Goal: Information Seeking & Learning: Check status

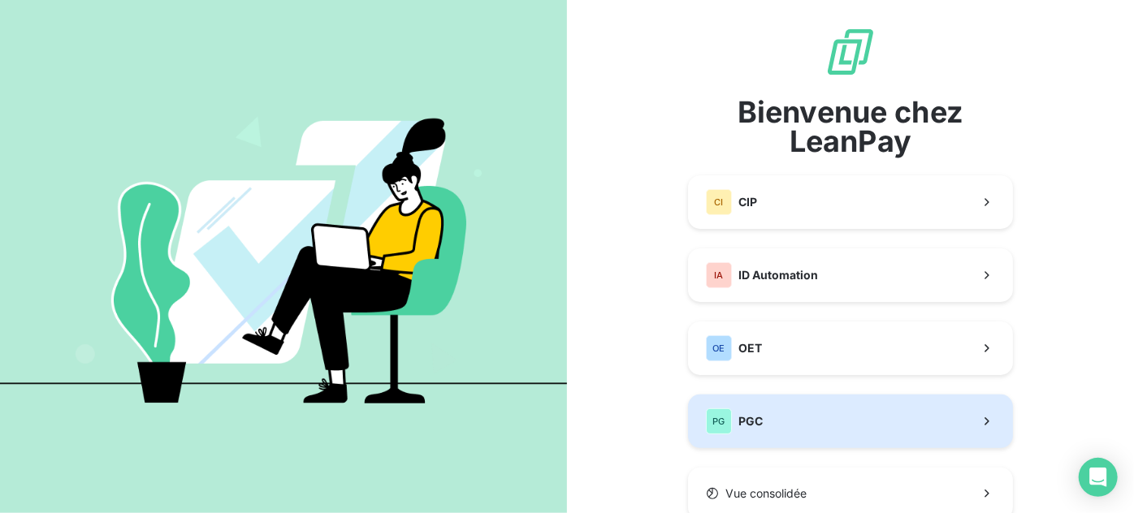
click at [775, 414] on button "PG PGC" at bounding box center [850, 422] width 325 height 54
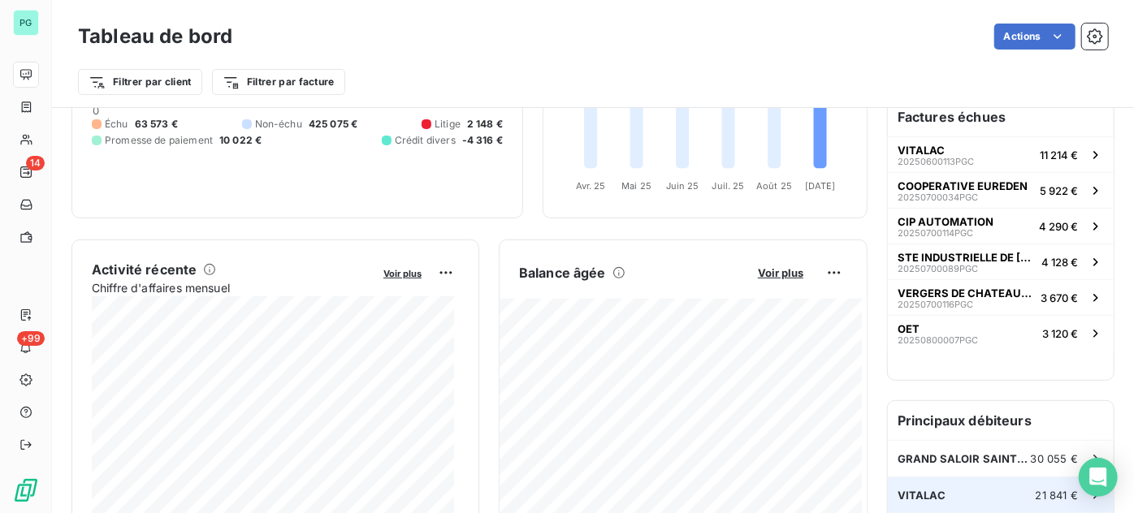
scroll to position [148, 0]
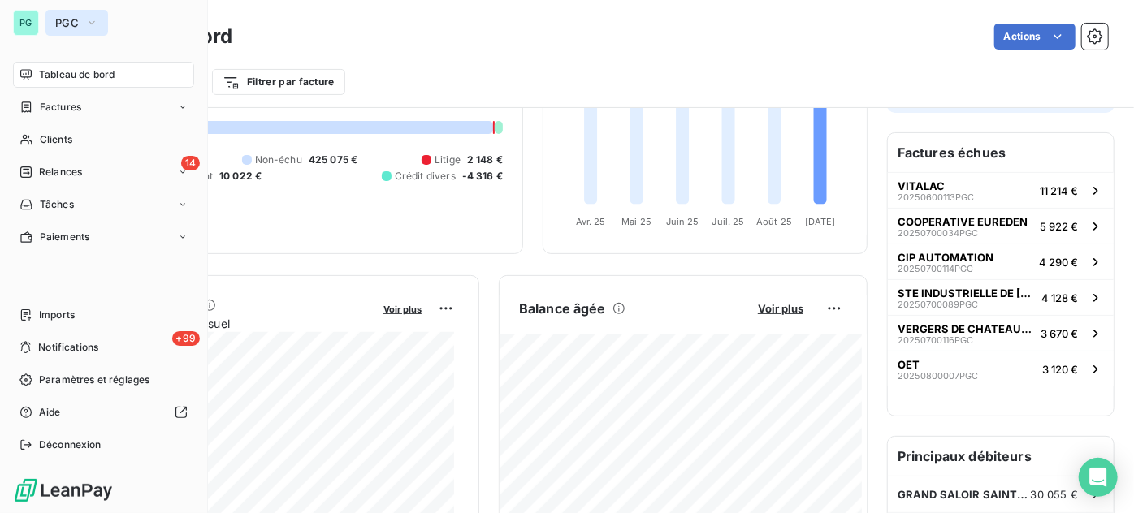
click at [60, 21] on span "PGC" at bounding box center [67, 22] width 24 height 13
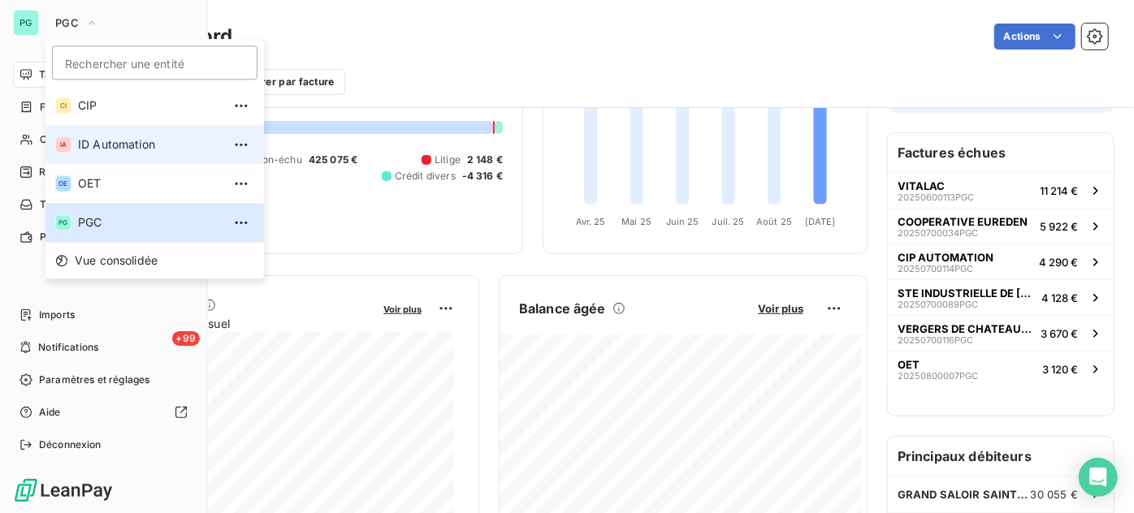
click at [93, 144] on span "ID Automation" at bounding box center [150, 144] width 144 height 16
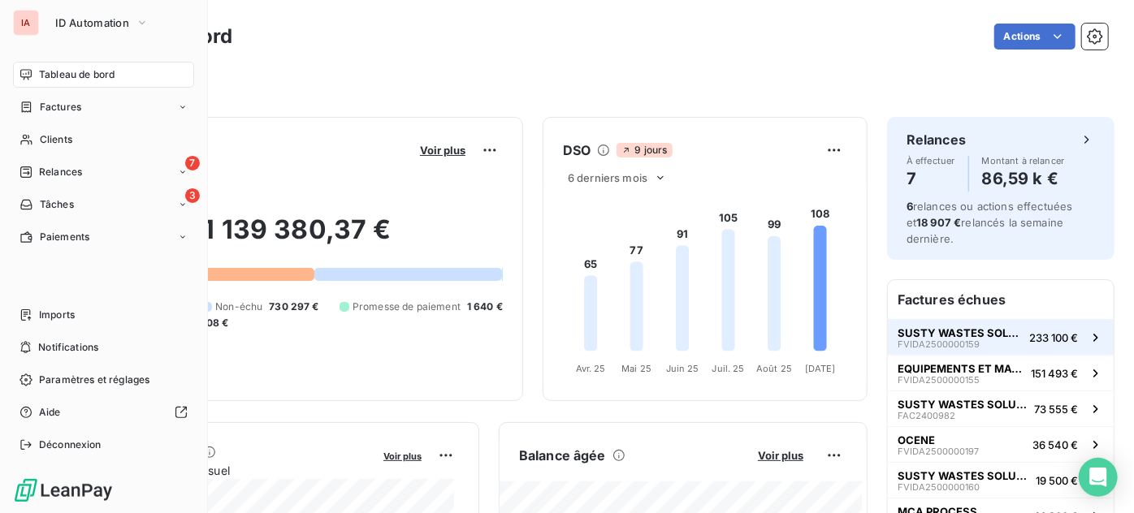
click at [1050, 334] on span "233 100 €" at bounding box center [1053, 337] width 49 height 13
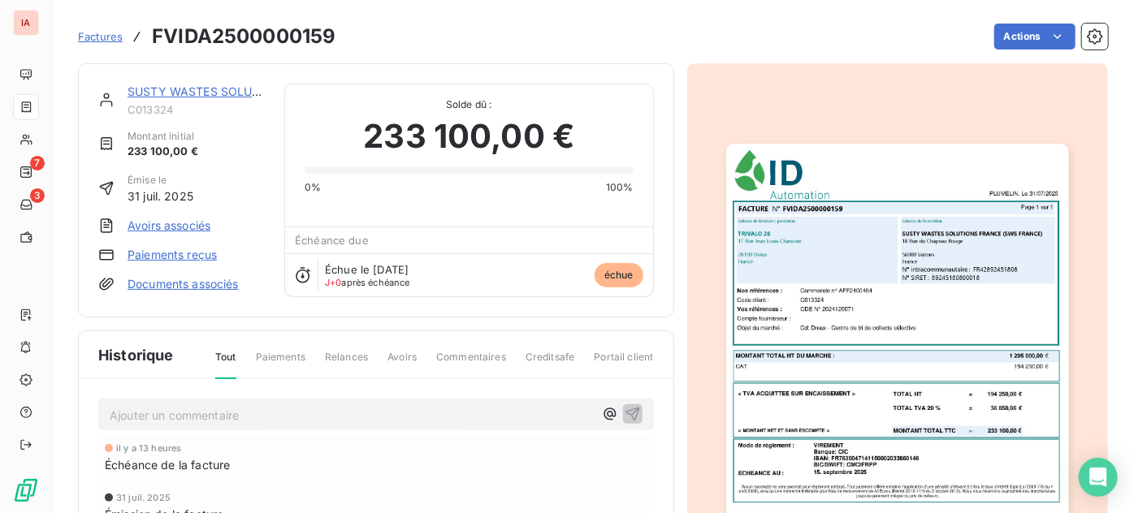
click at [102, 37] on span "Factures" at bounding box center [100, 36] width 45 height 13
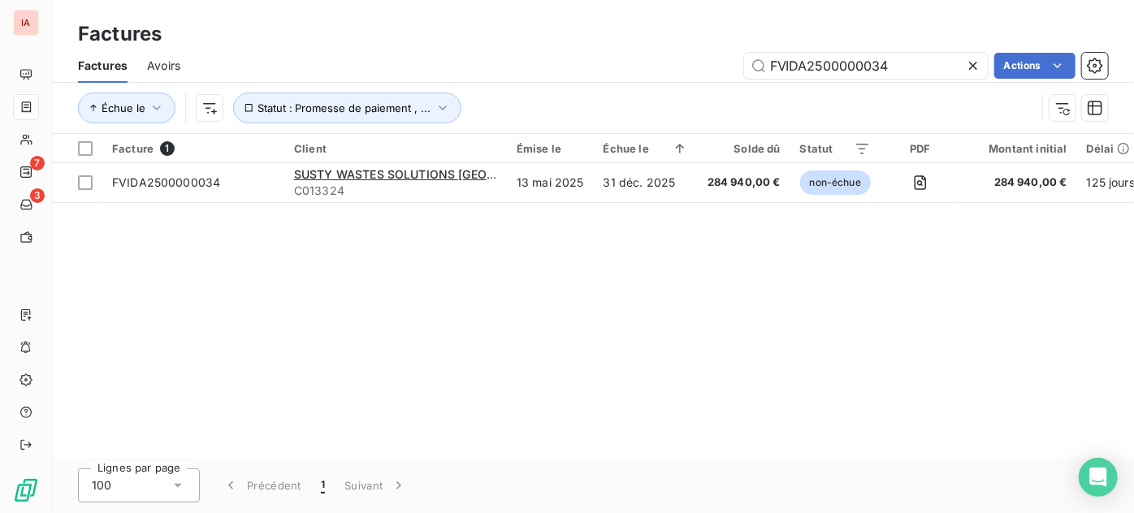
click at [973, 64] on icon at bounding box center [973, 66] width 8 height 8
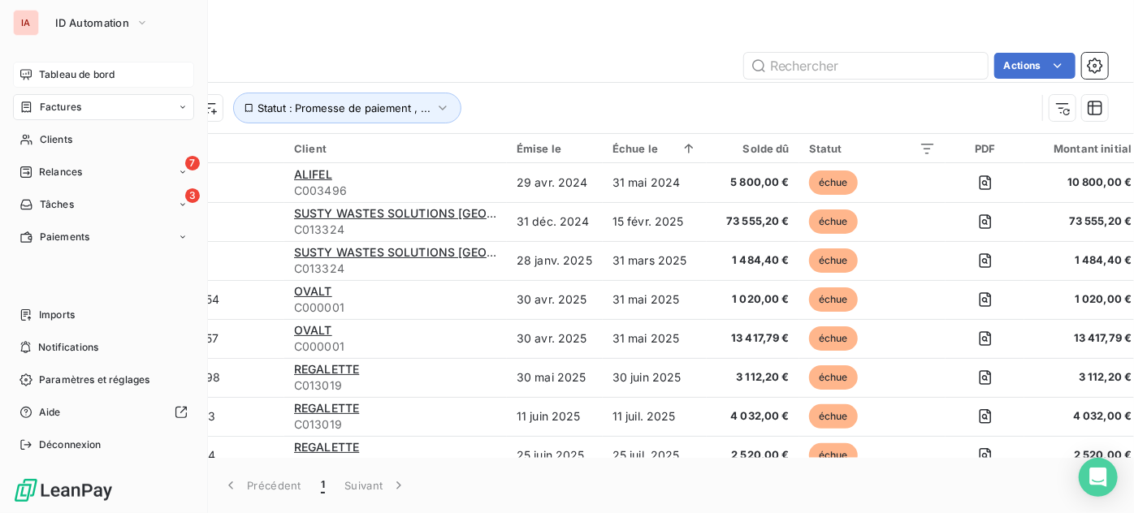
click at [106, 76] on span "Tableau de bord" at bounding box center [77, 74] width 76 height 15
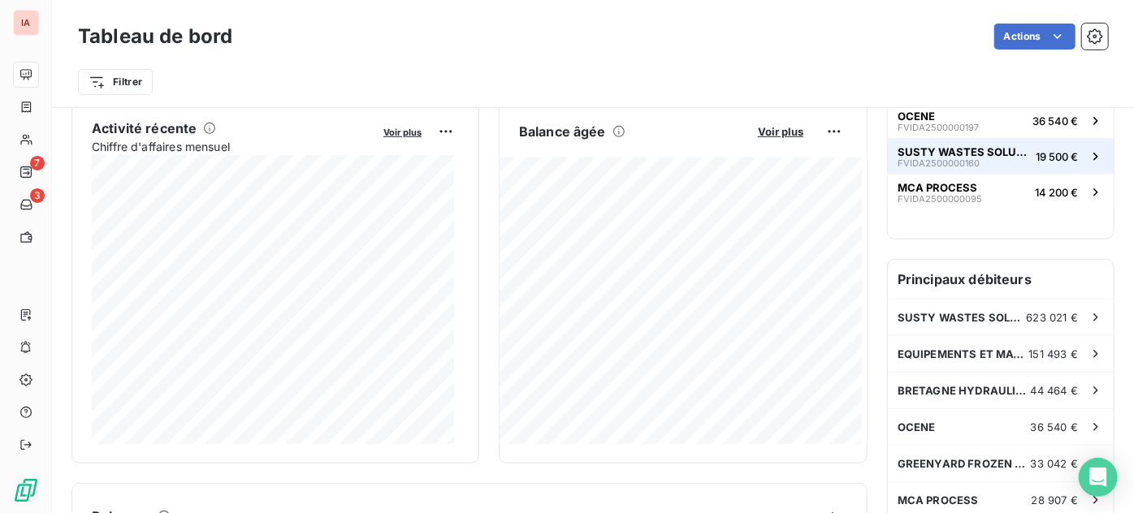
scroll to position [369, 0]
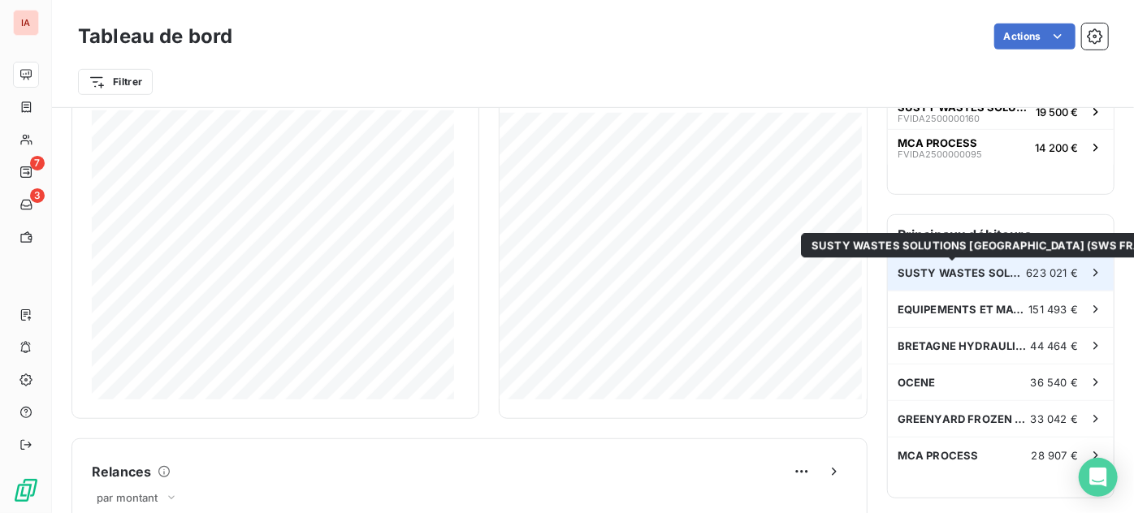
click at [957, 270] on span "SUSTY WASTES SOLUTIONS [GEOGRAPHIC_DATA] (SWS FRANCE)" at bounding box center [961, 272] width 129 height 13
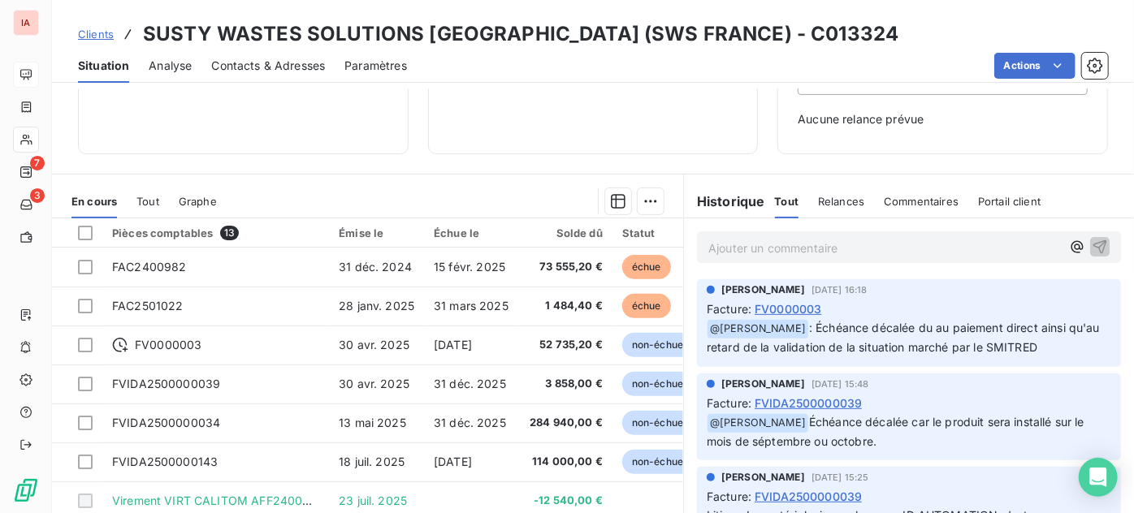
scroll to position [295, 0]
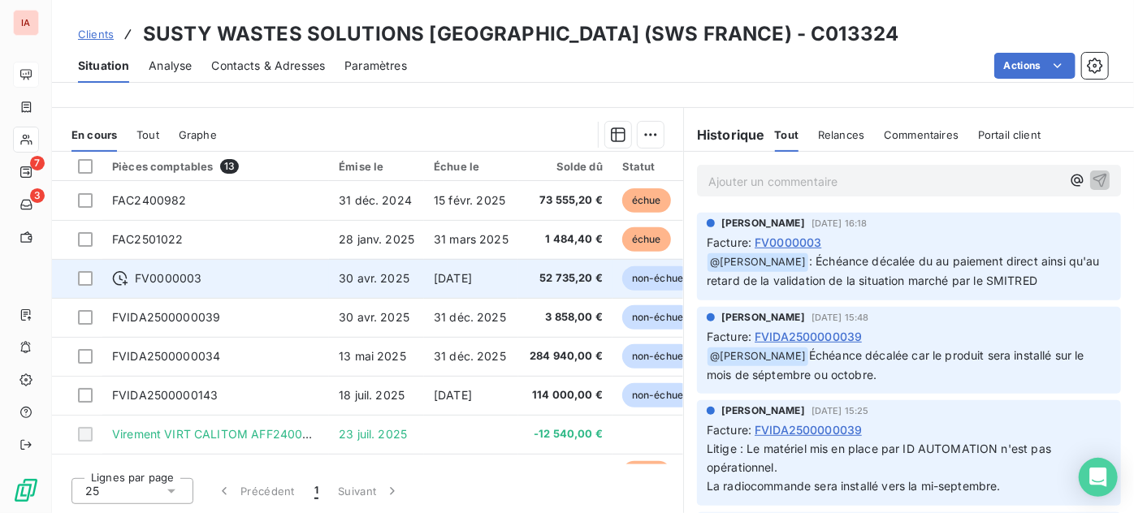
click at [162, 276] on span "FV0000003" at bounding box center [168, 278] width 67 height 16
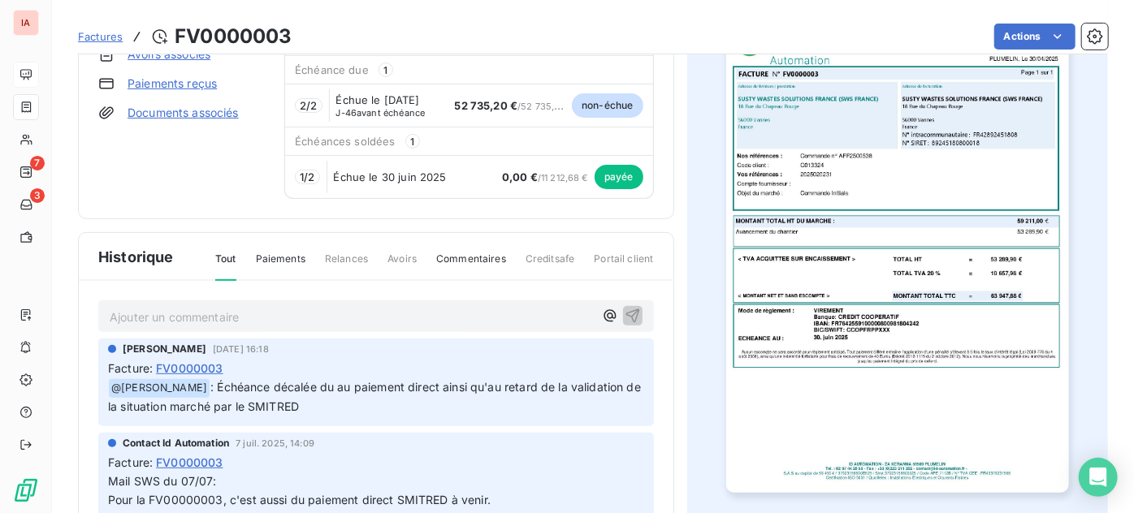
scroll to position [223, 0]
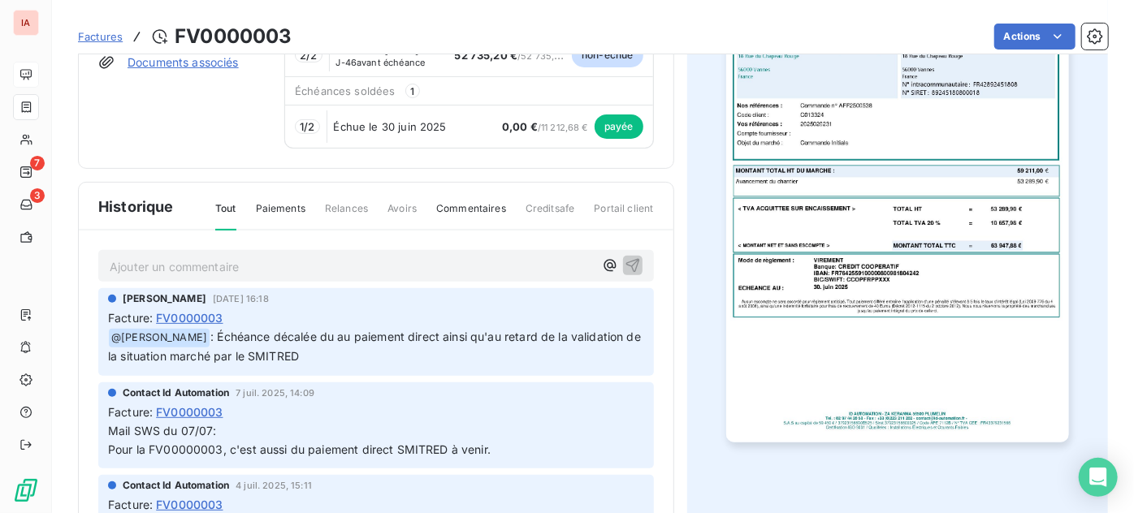
click at [921, 224] on img "button" at bounding box center [897, 201] width 343 height 484
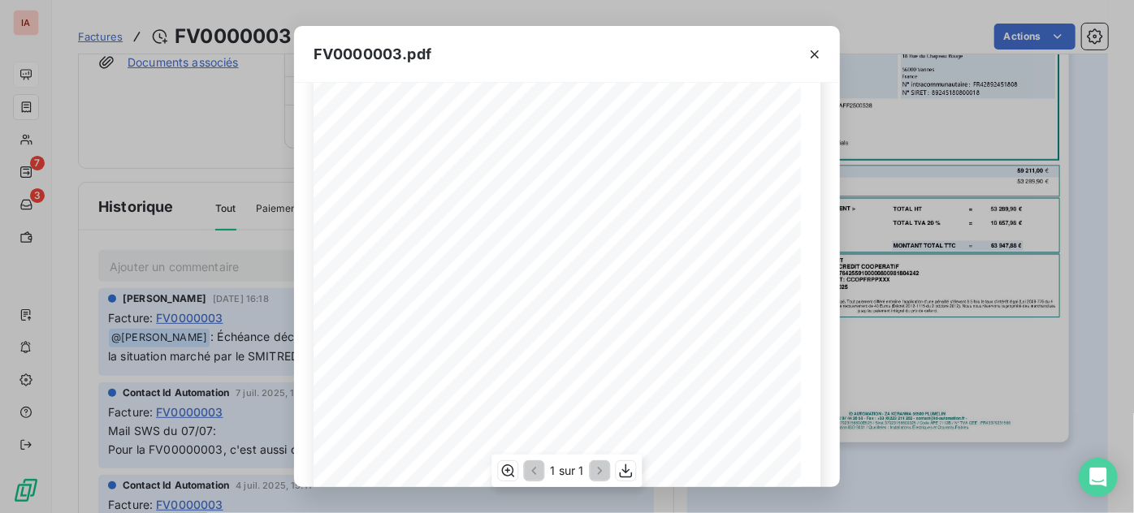
scroll to position [28, 0]
click at [814, 56] on icon "button" at bounding box center [814, 54] width 16 height 16
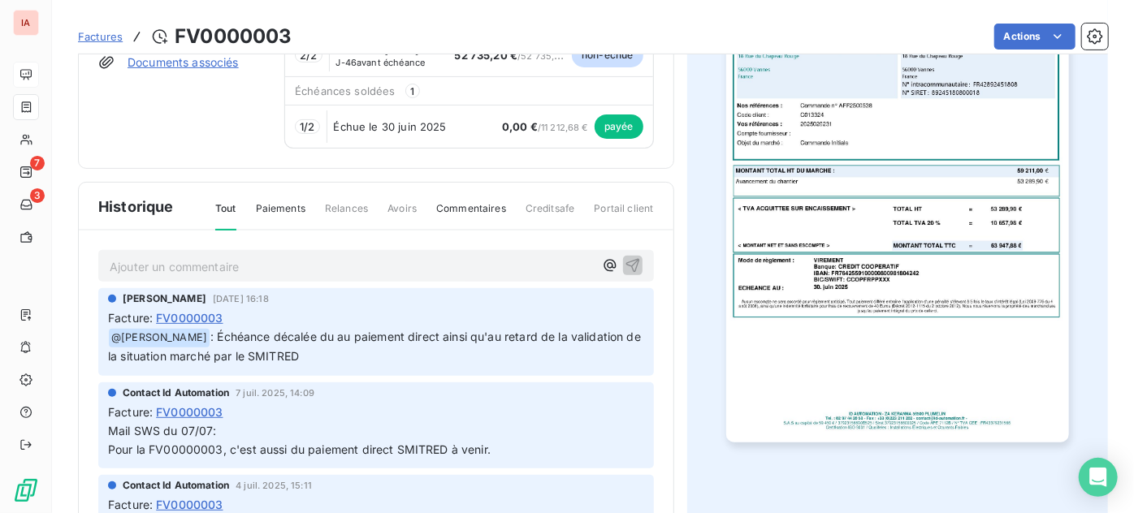
click at [702, 361] on div at bounding box center [897, 201] width 421 height 718
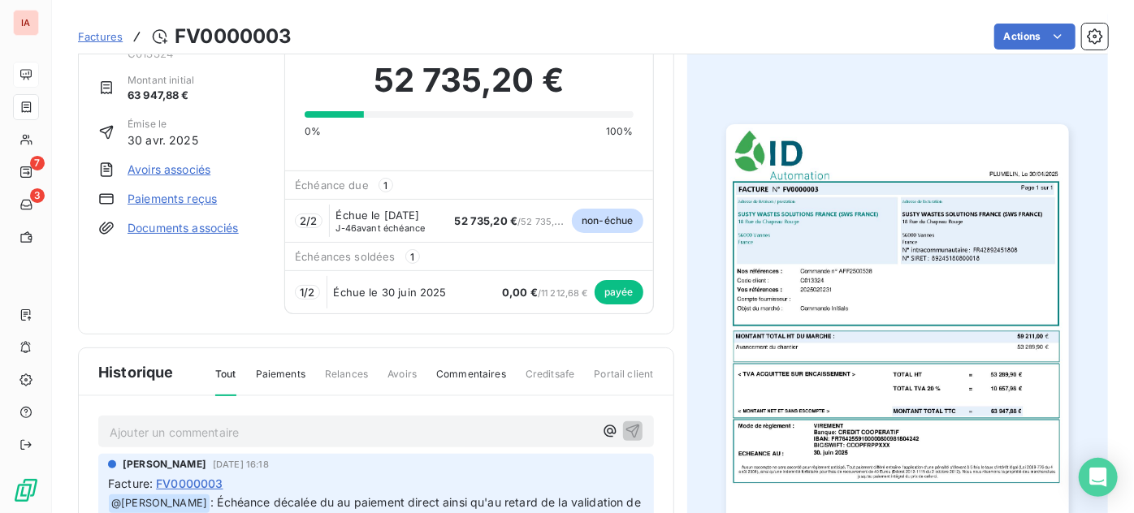
scroll to position [0, 0]
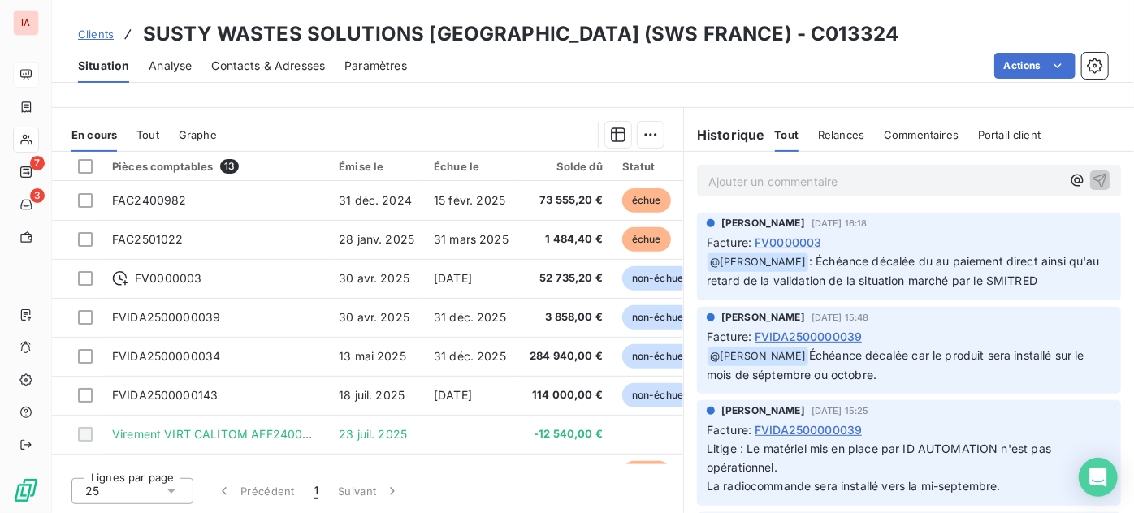
scroll to position [295, 0]
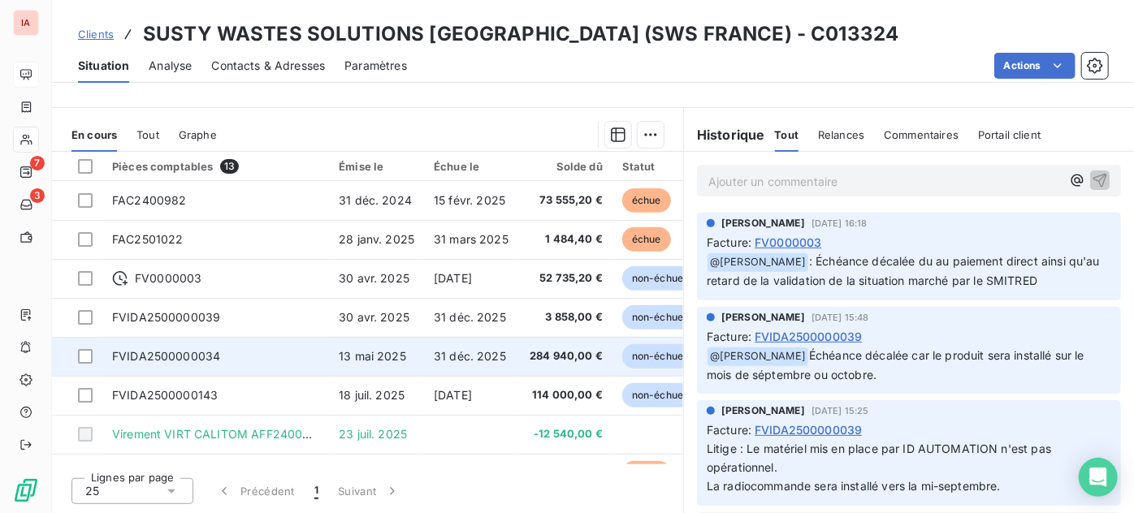
click at [569, 355] on span "284 940,00 €" at bounding box center [565, 356] width 75 height 16
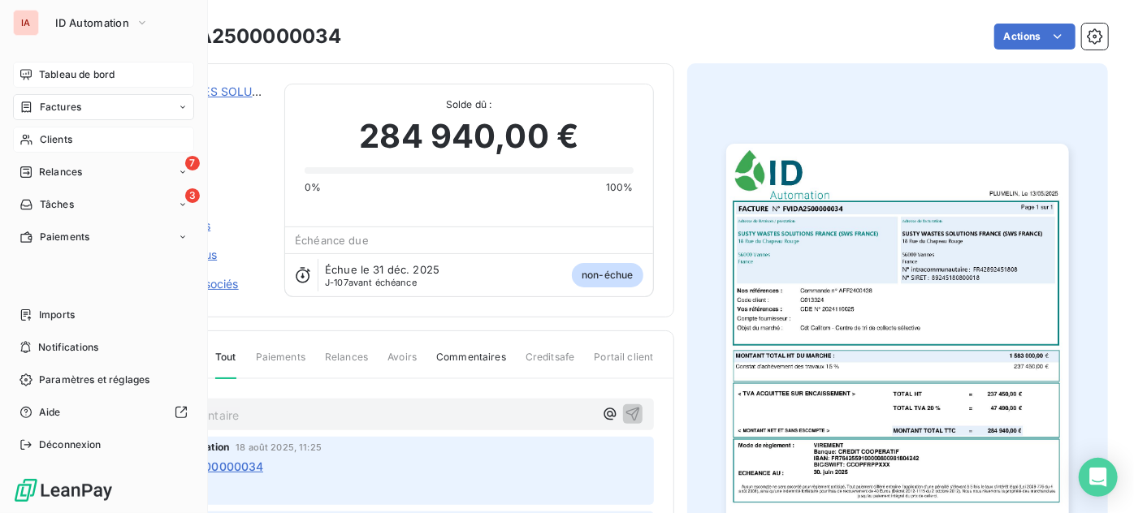
click at [63, 137] on span "Clients" at bounding box center [56, 139] width 32 height 15
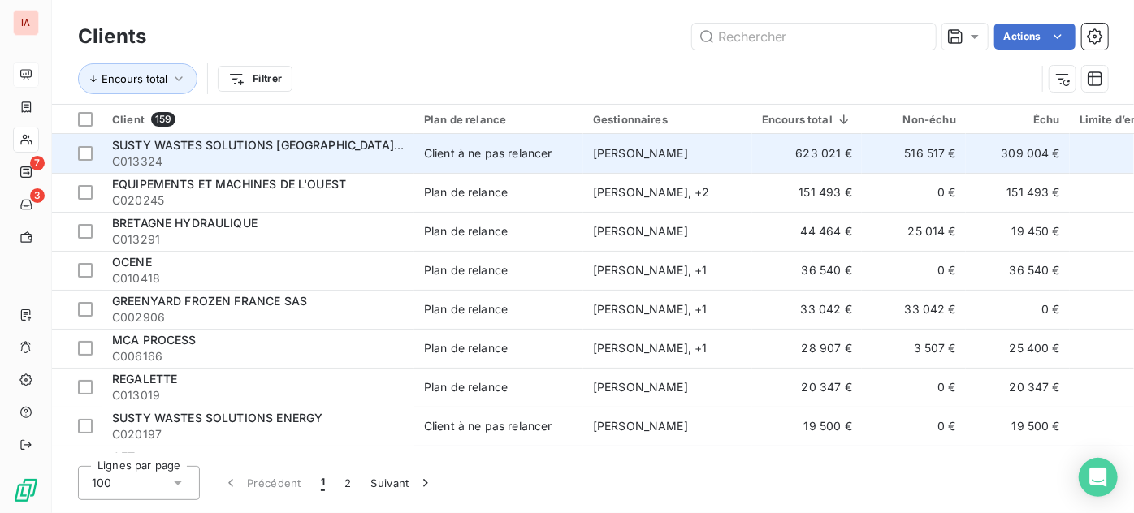
click at [486, 153] on div "Client à ne pas relancer" at bounding box center [488, 153] width 128 height 16
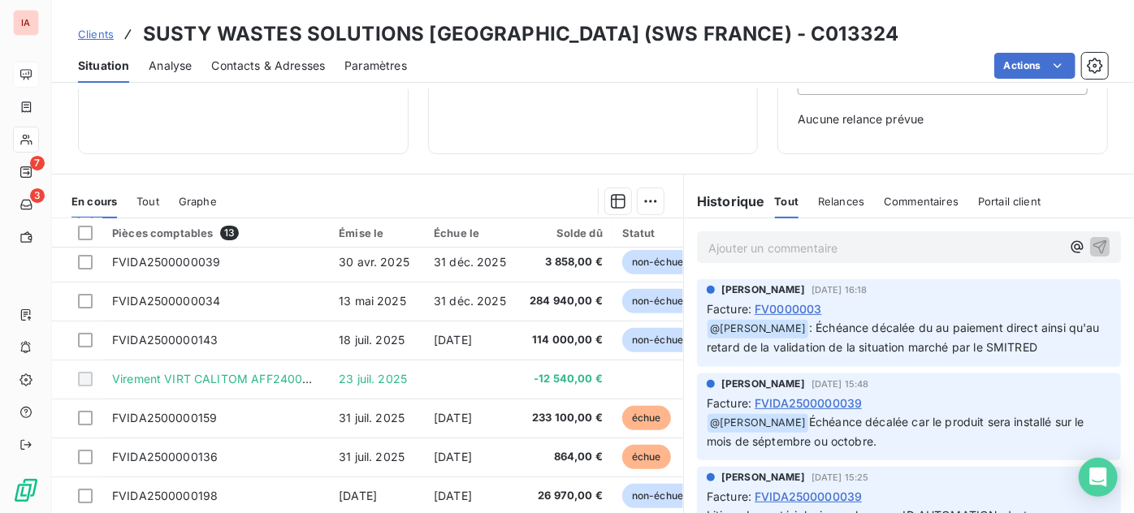
scroll to position [8, 0]
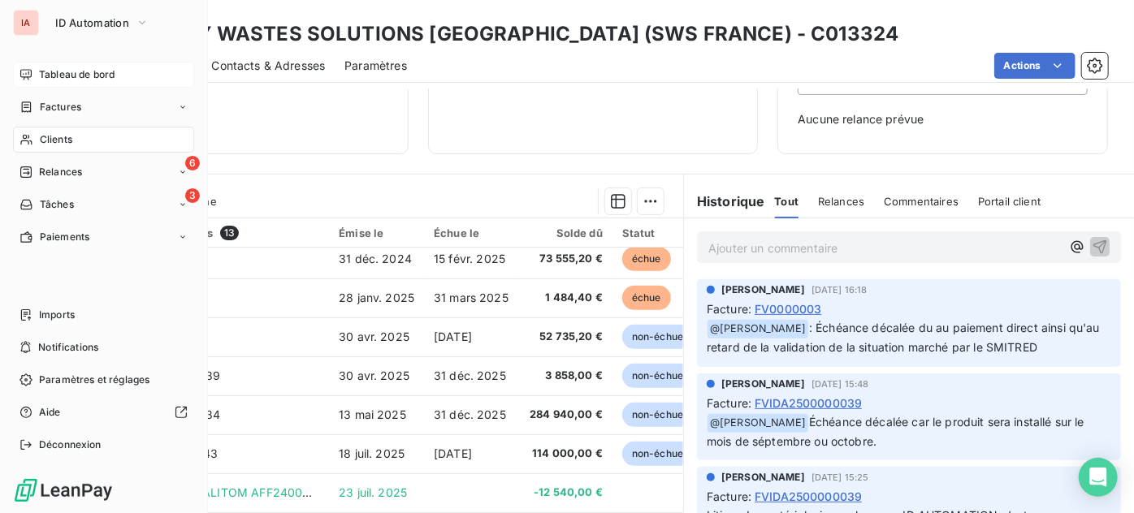
click at [82, 68] on span "Tableau de bord" at bounding box center [77, 74] width 76 height 15
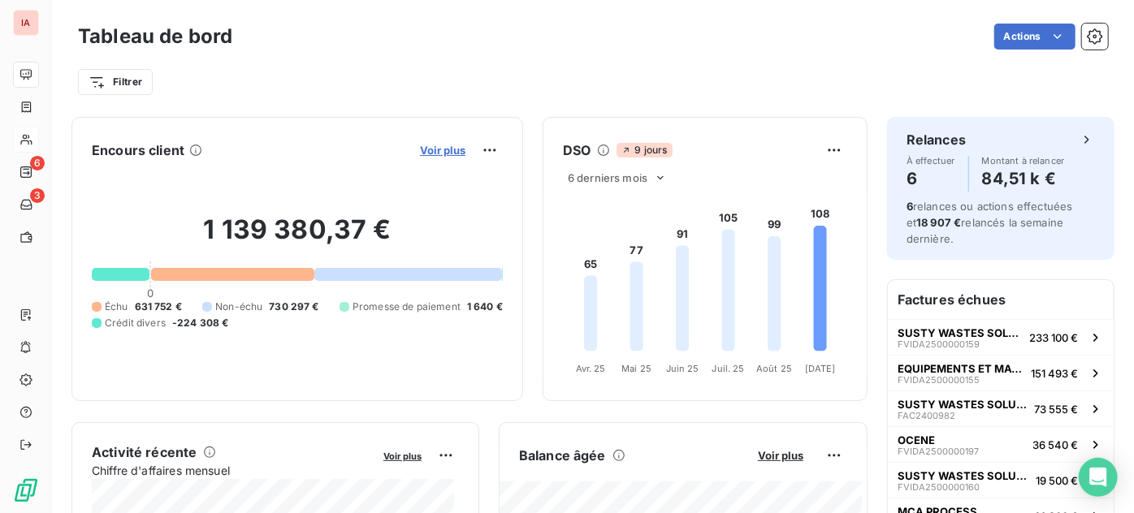
click at [426, 148] on span "Voir plus" at bounding box center [442, 150] width 45 height 13
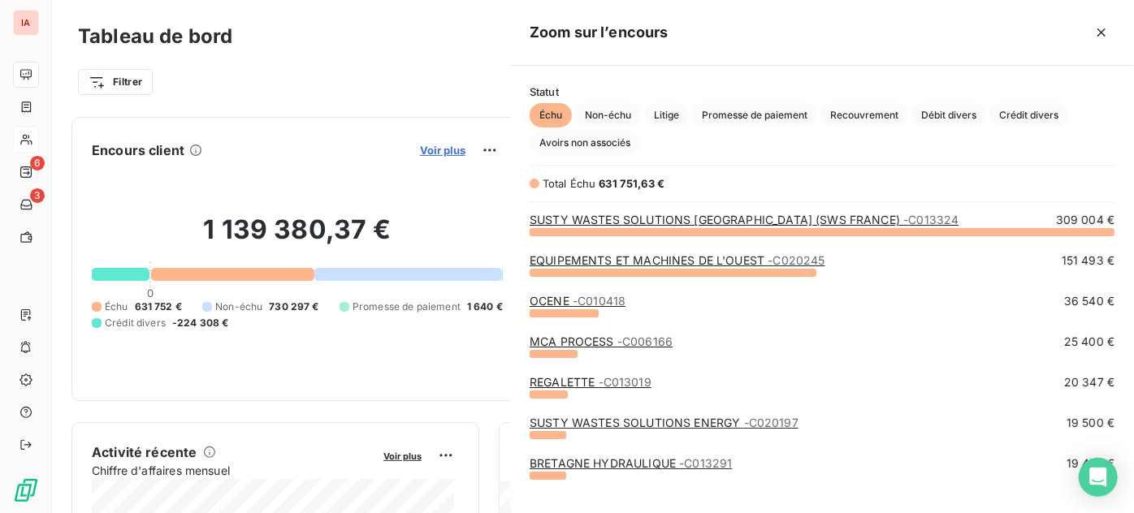
scroll to position [270, 612]
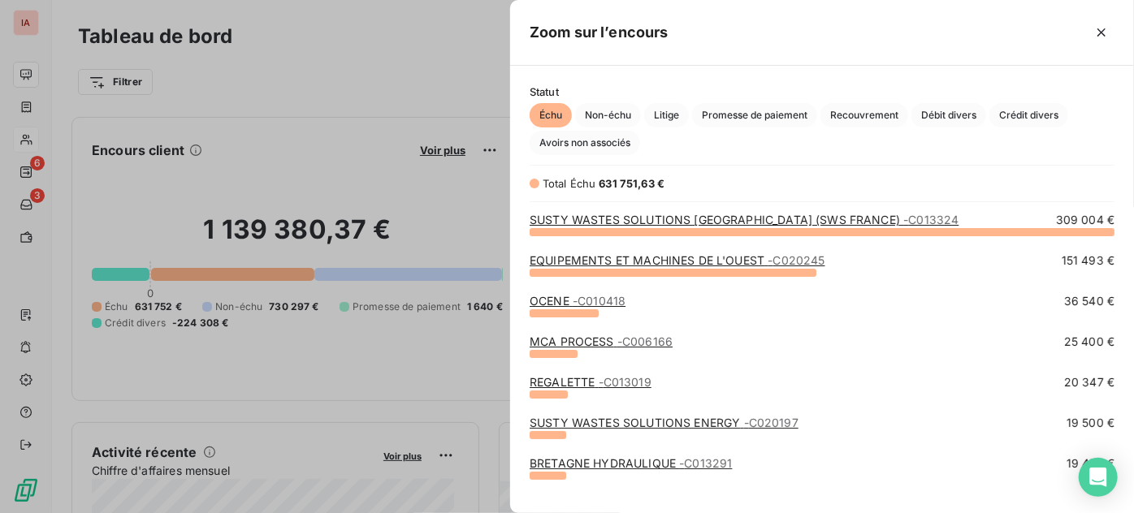
click at [357, 21] on div at bounding box center [567, 256] width 1134 height 513
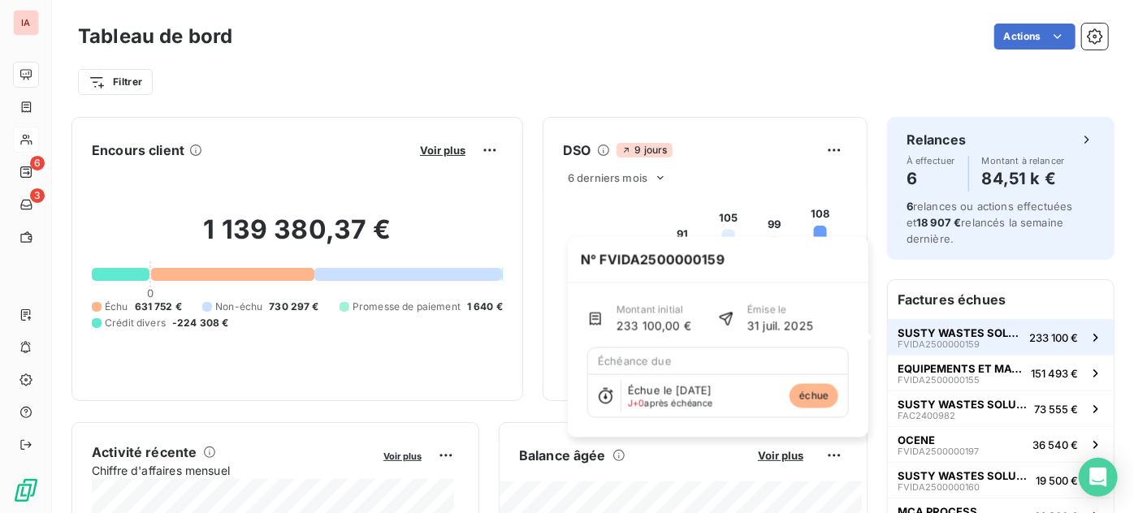
click at [1031, 331] on span "233 100 €" at bounding box center [1053, 337] width 49 height 13
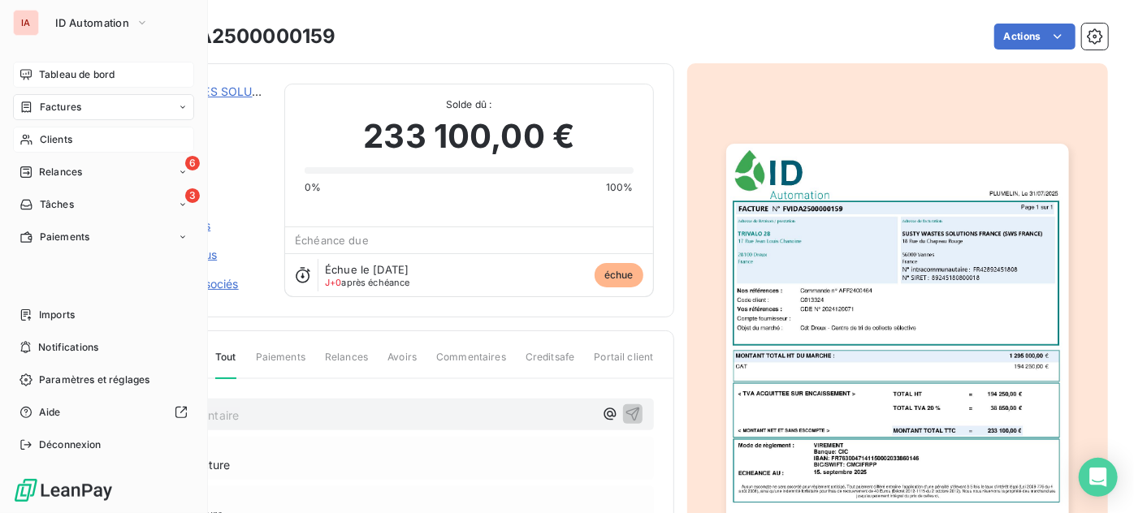
click at [58, 138] on span "Clients" at bounding box center [56, 139] width 32 height 15
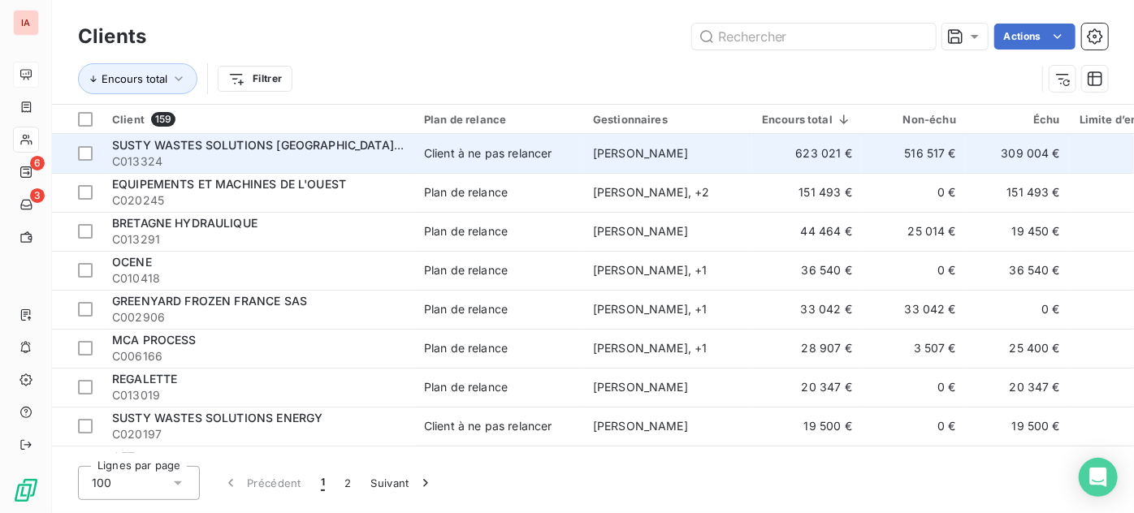
click at [508, 156] on div "Client à ne pas relancer" at bounding box center [488, 153] width 128 height 16
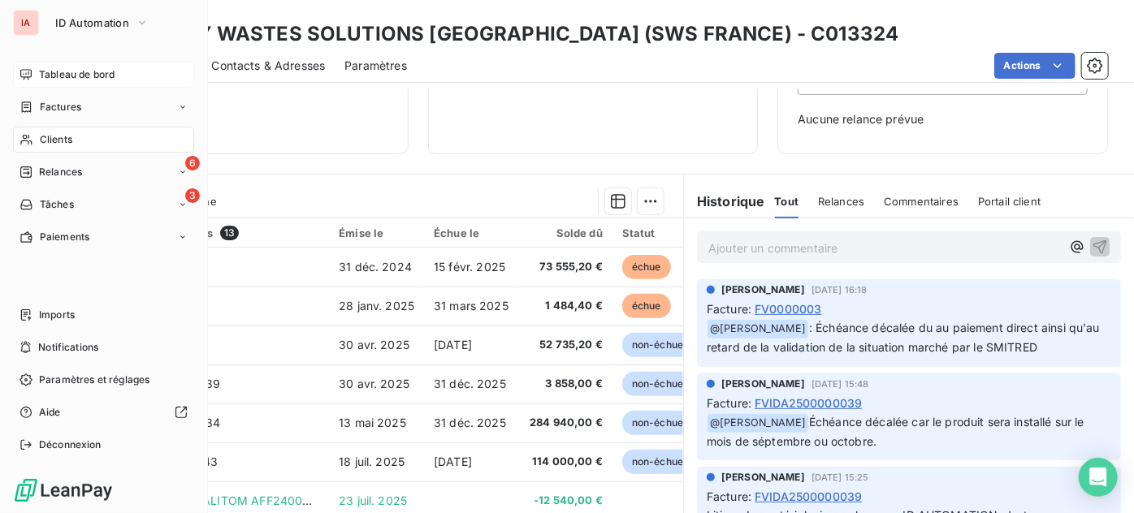
click at [54, 75] on span "Tableau de bord" at bounding box center [77, 74] width 76 height 15
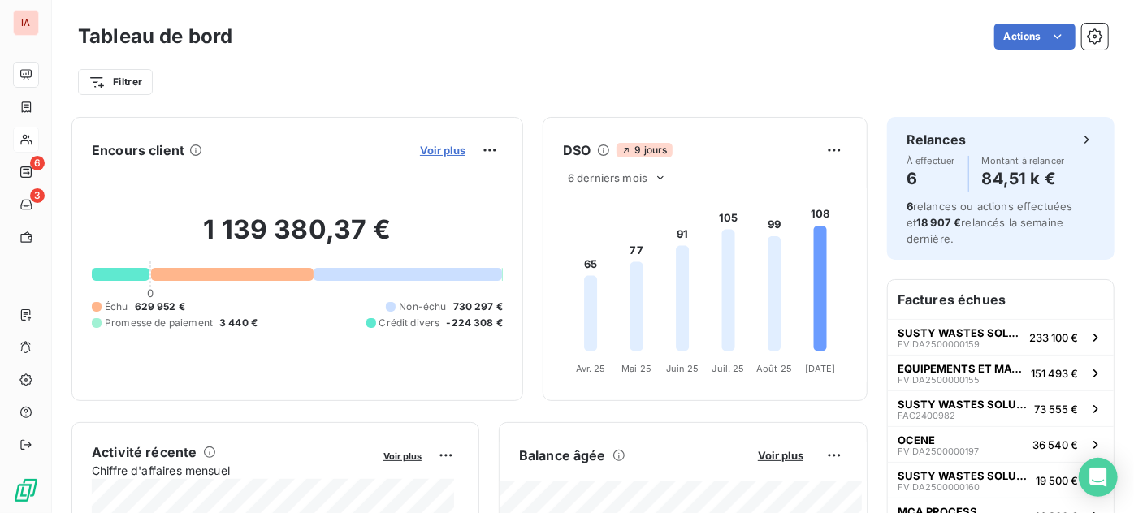
click at [442, 145] on span "Voir plus" at bounding box center [442, 150] width 45 height 13
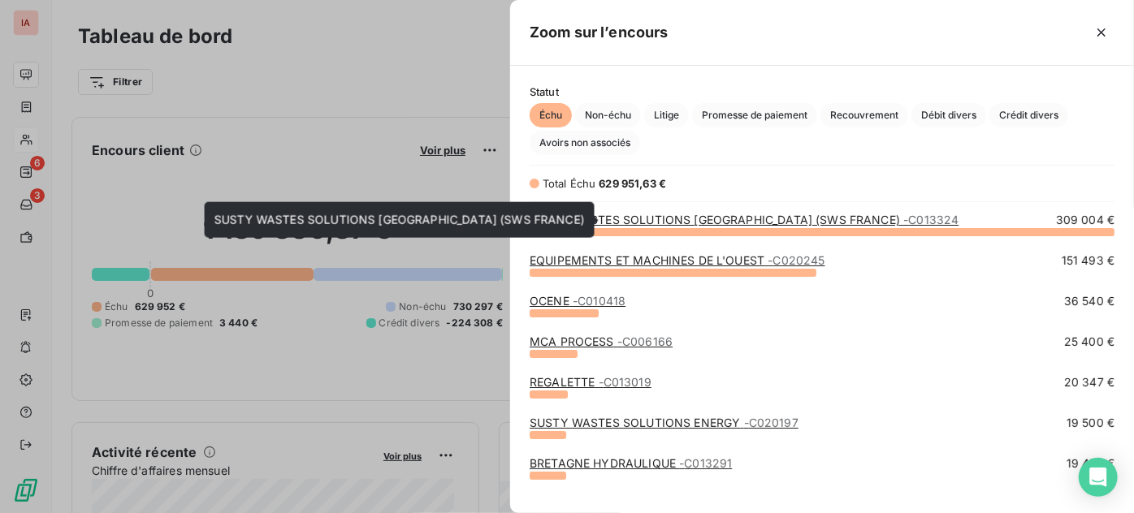
click at [641, 219] on link "SUSTY WASTES SOLUTIONS [GEOGRAPHIC_DATA] (SWS FRANCE) - C013324" at bounding box center [743, 220] width 429 height 14
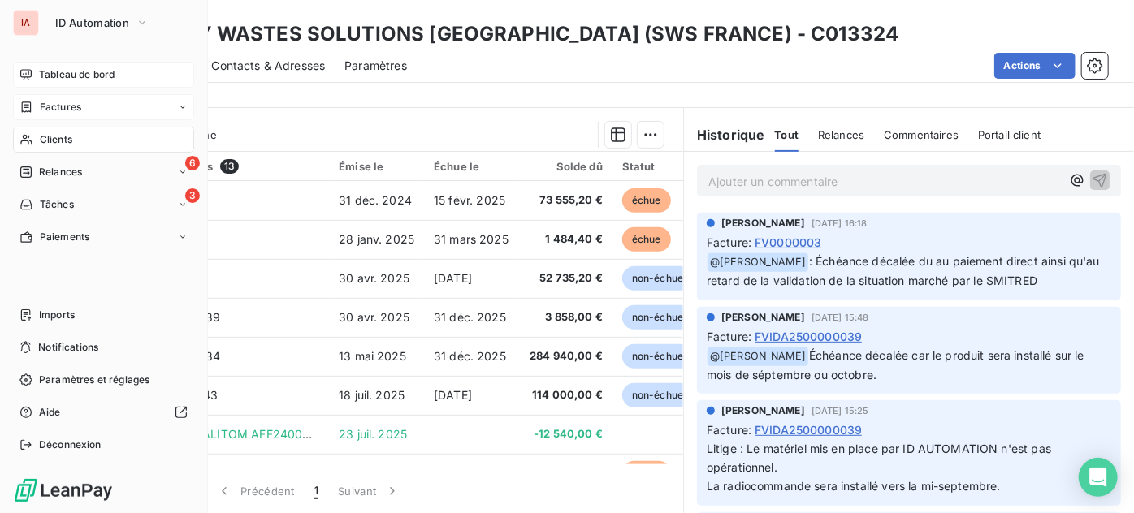
click at [53, 107] on span "Factures" at bounding box center [60, 107] width 41 height 15
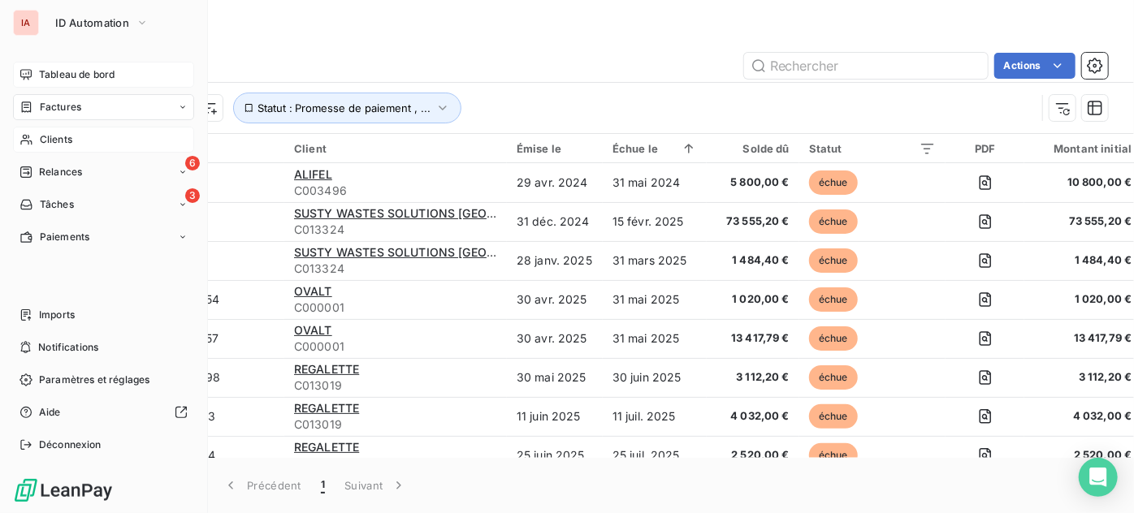
click at [46, 104] on span "Factures" at bounding box center [60, 107] width 41 height 15
click at [49, 140] on span "Clients" at bounding box center [56, 139] width 32 height 15
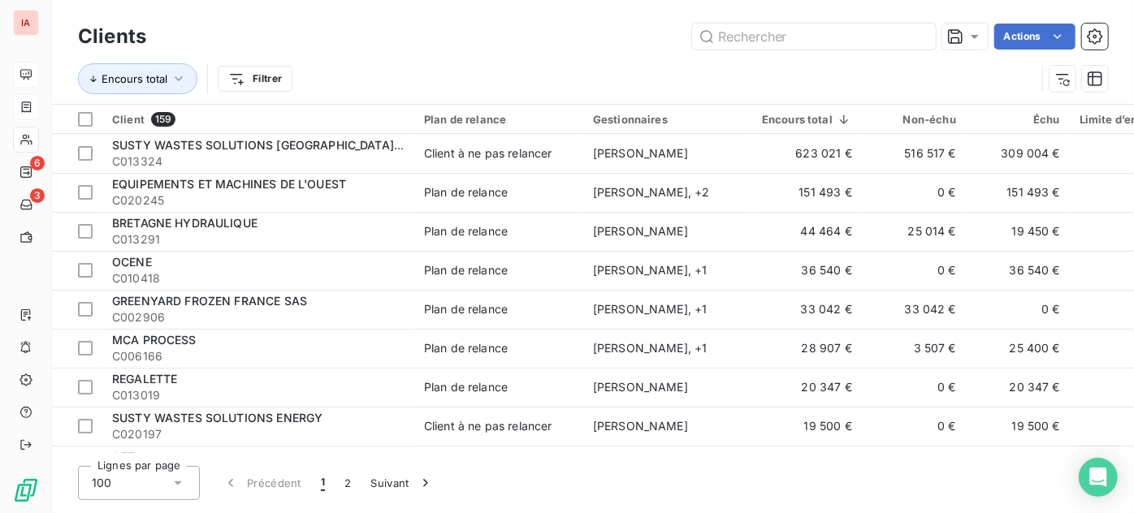
click at [616, 50] on div "Clients Actions" at bounding box center [593, 36] width 1030 height 34
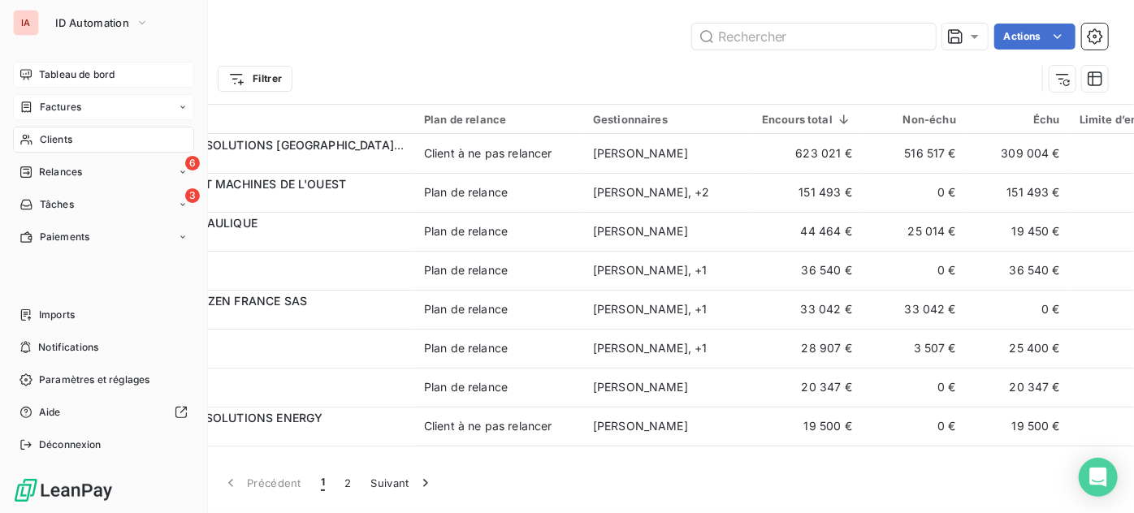
click at [73, 76] on span "Tableau de bord" at bounding box center [77, 74] width 76 height 15
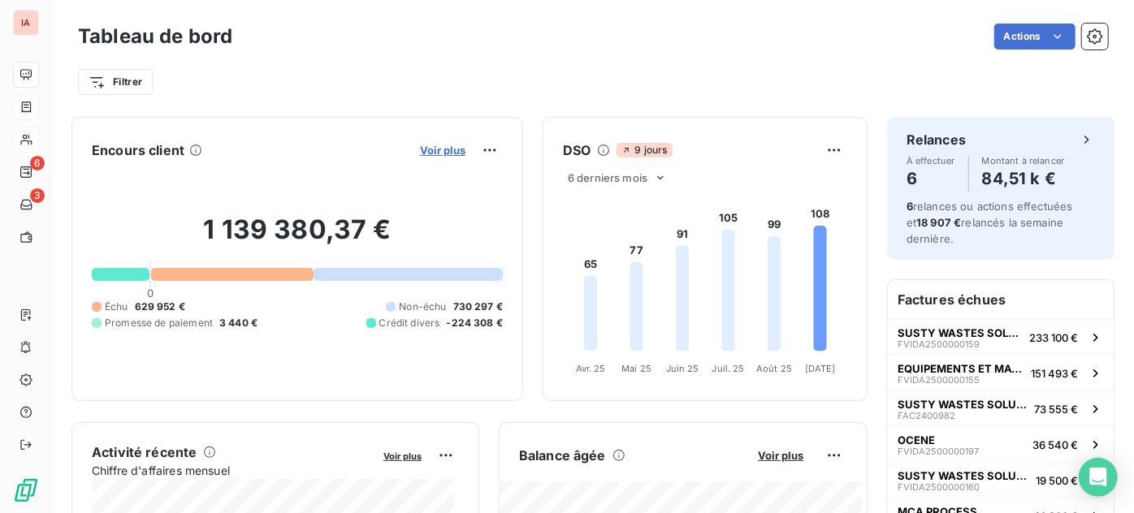
click at [423, 145] on span "Voir plus" at bounding box center [442, 150] width 45 height 13
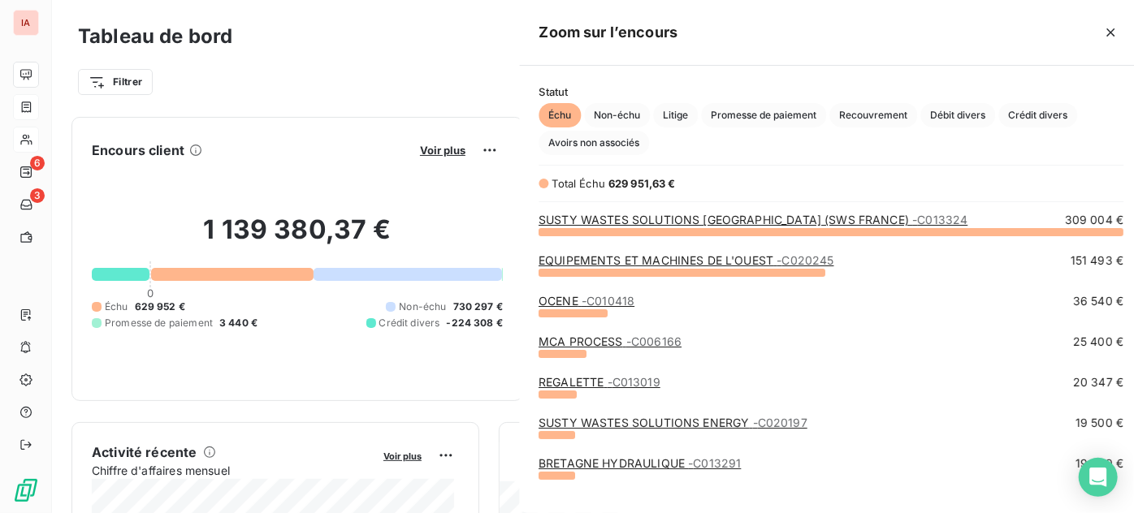
scroll to position [502, 612]
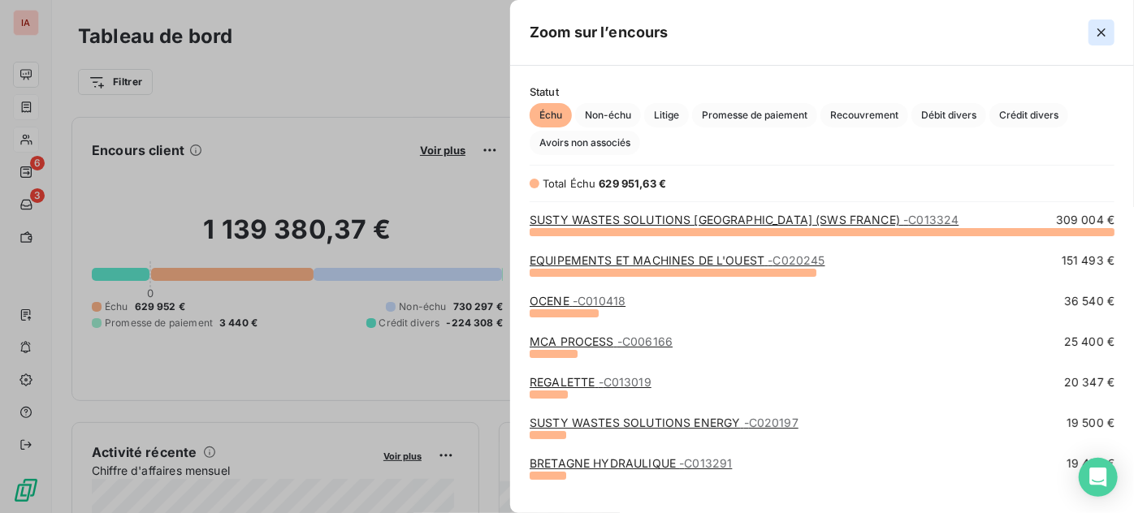
click at [1104, 35] on icon "button" at bounding box center [1101, 32] width 8 height 8
